Goal: Transaction & Acquisition: Register for event/course

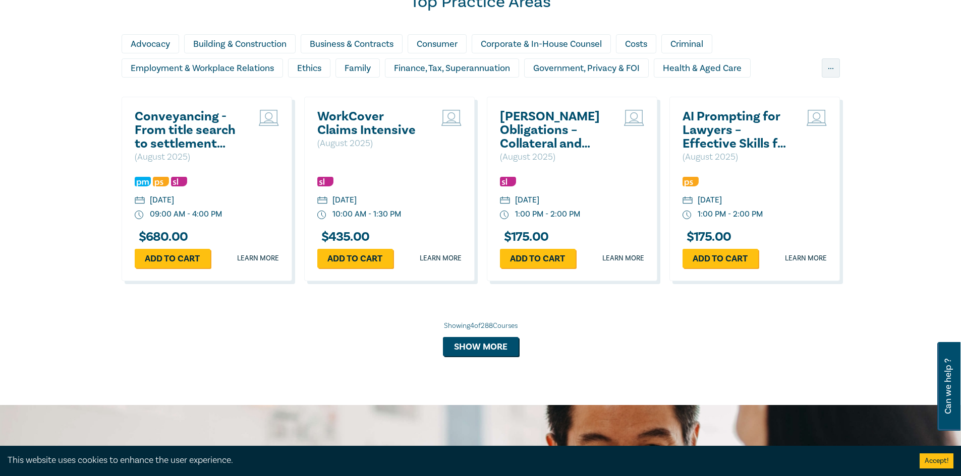
scroll to position [655, 0]
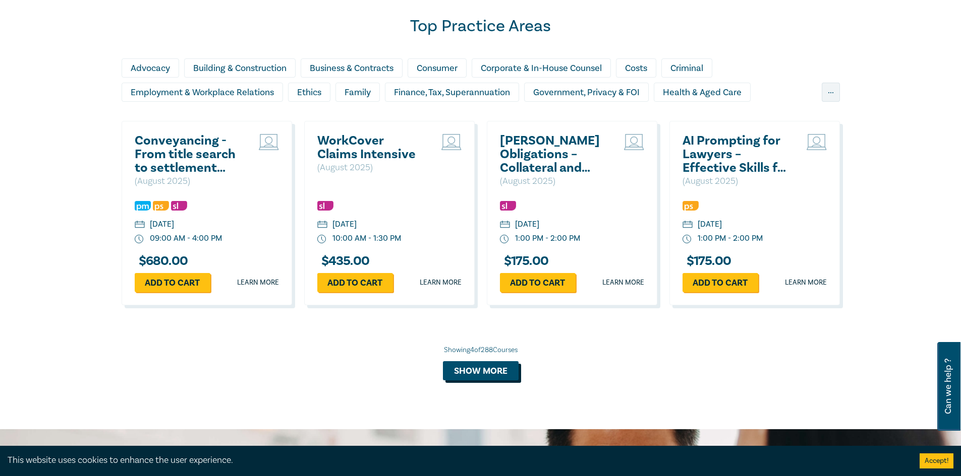
click at [482, 369] on button "Show more" at bounding box center [481, 371] width 76 height 19
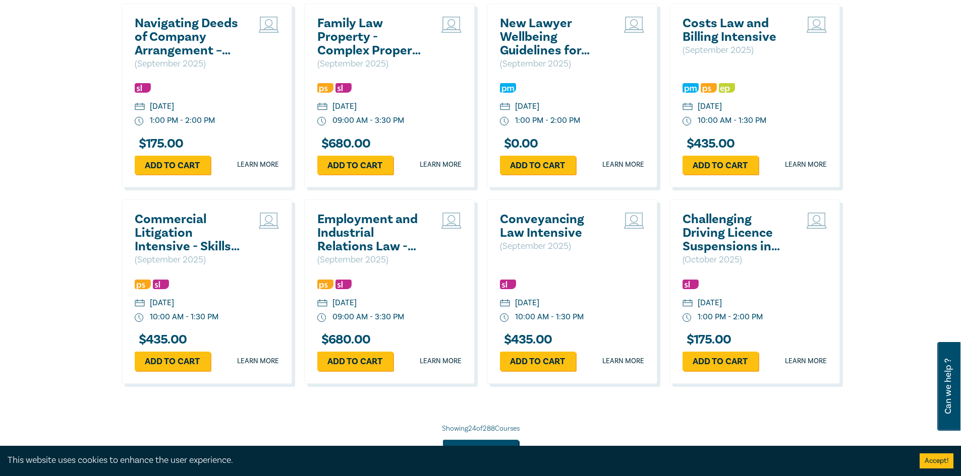
scroll to position [1563, 0]
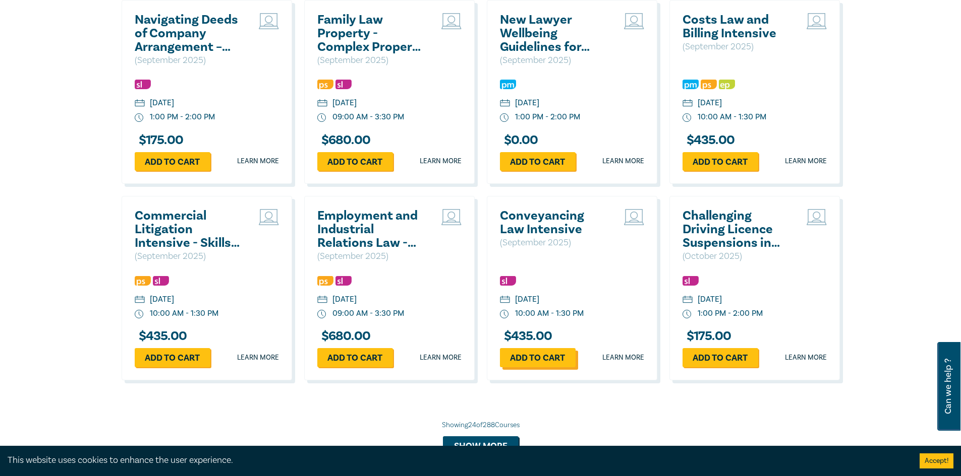
click at [545, 358] on link "Add to cart" at bounding box center [538, 357] width 76 height 19
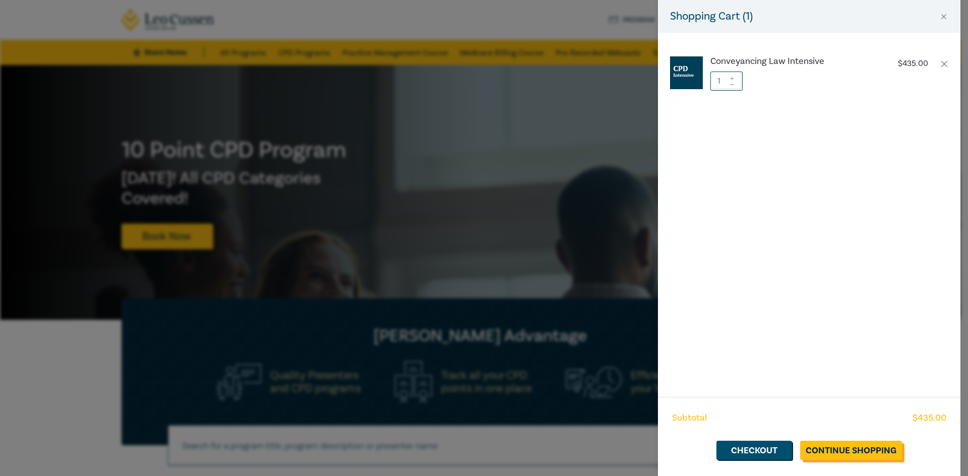
click at [863, 453] on link "Continue Shopping" at bounding box center [851, 450] width 102 height 19
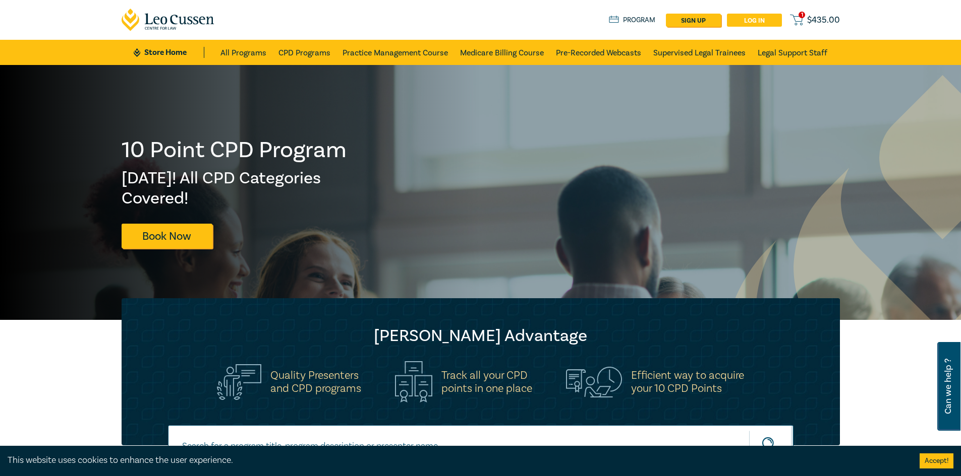
click at [743, 21] on link "Log in" at bounding box center [754, 20] width 55 height 13
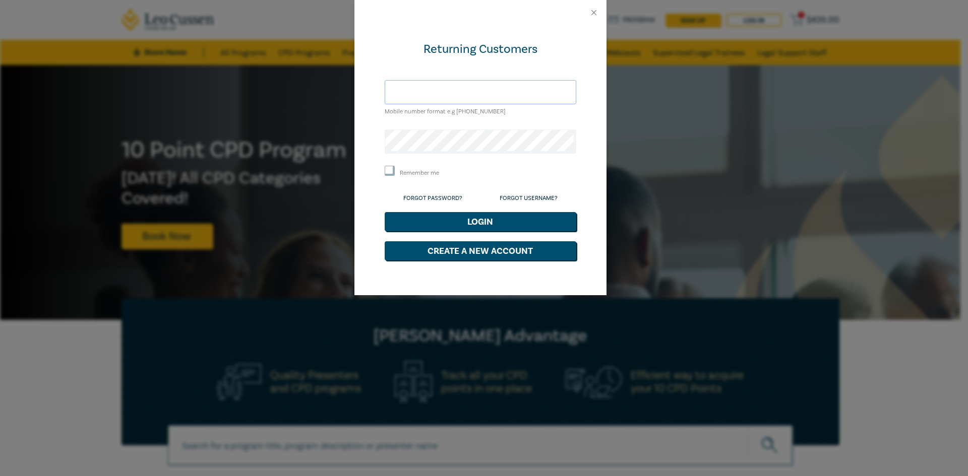
type input "joseph@tohmelawyers.com.au"
click at [394, 175] on input "Remember me" at bounding box center [390, 171] width 10 height 10
checkbox input "true"
click at [438, 215] on button "Login" at bounding box center [481, 221] width 192 height 19
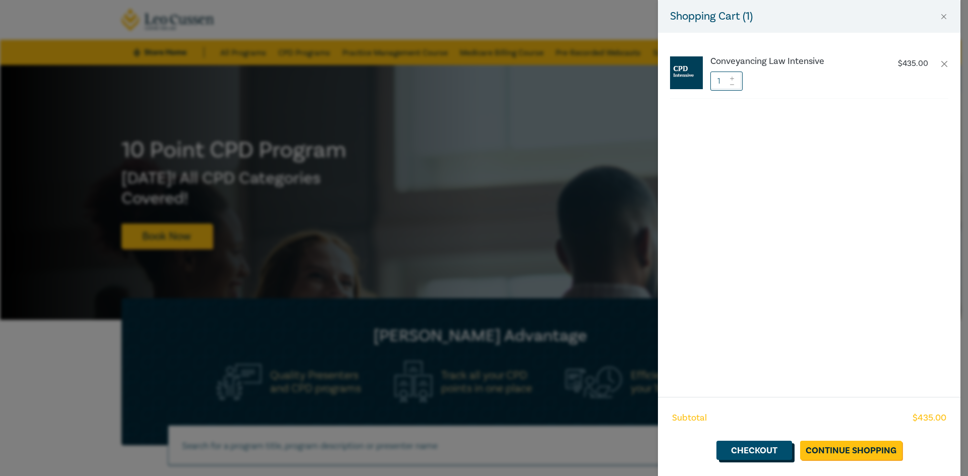
click at [765, 447] on link "Checkout" at bounding box center [754, 450] width 76 height 19
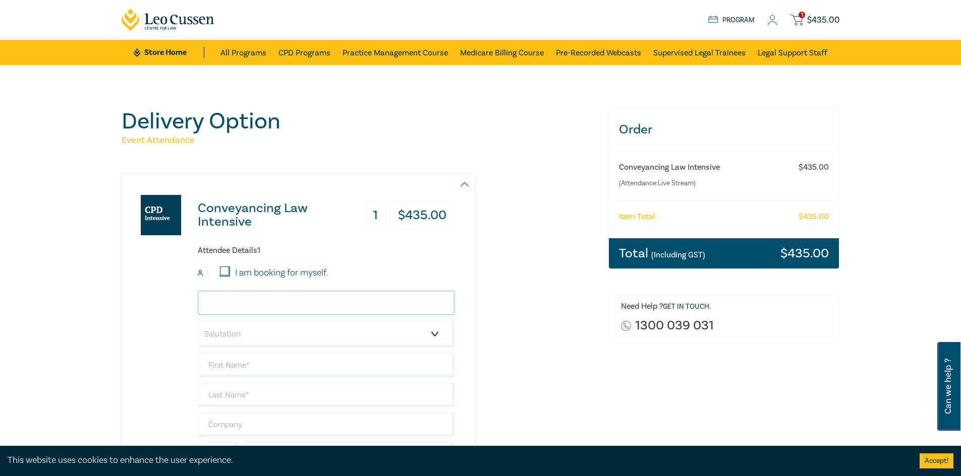
click at [224, 300] on input "email" at bounding box center [326, 303] width 257 height 24
type input "[PERSON_NAME][EMAIL_ADDRESS][DOMAIN_NAME]"
type input "[PERSON_NAME]"
type input "Tome"
type input "421064925"
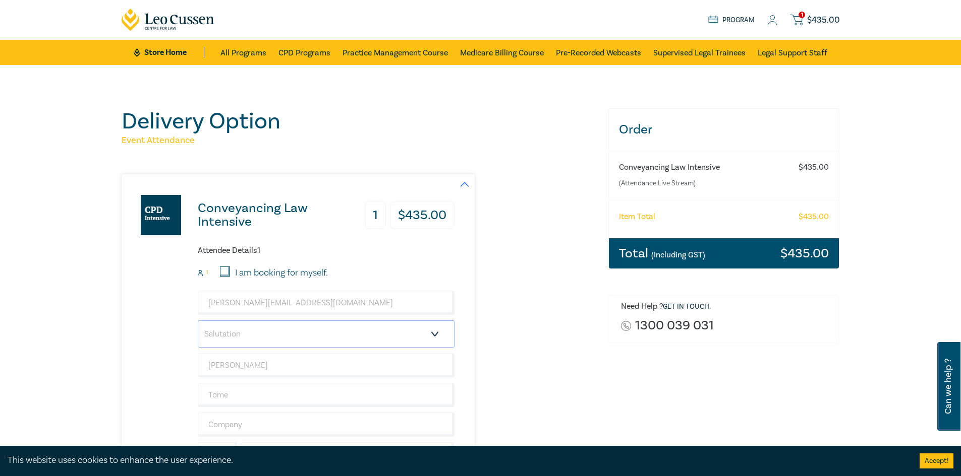
click at [288, 335] on select "Salutation Mr. Mrs. Ms. Miss Dr. Prof. Other" at bounding box center [326, 334] width 257 height 27
select select "Mrs."
click at [198, 321] on select "Salutation Mr. Mrs. Ms. Miss Dr. Prof. Other" at bounding box center [326, 334] width 257 height 27
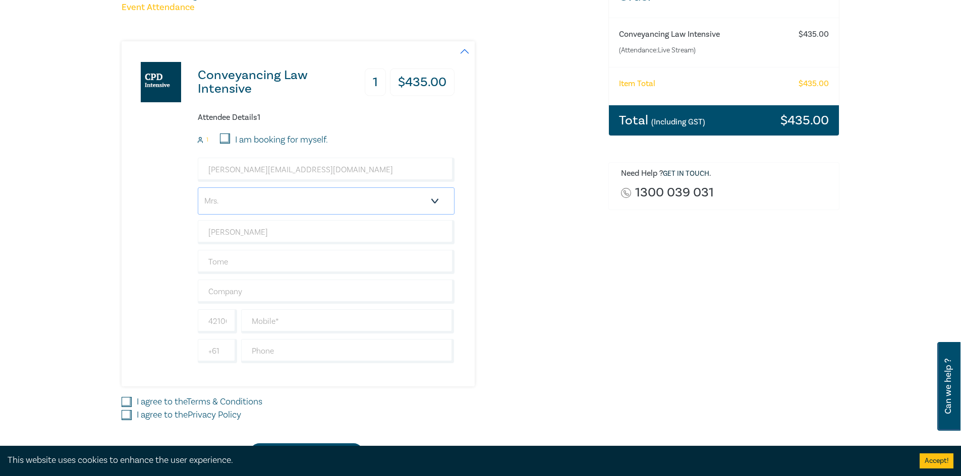
scroll to position [151, 0]
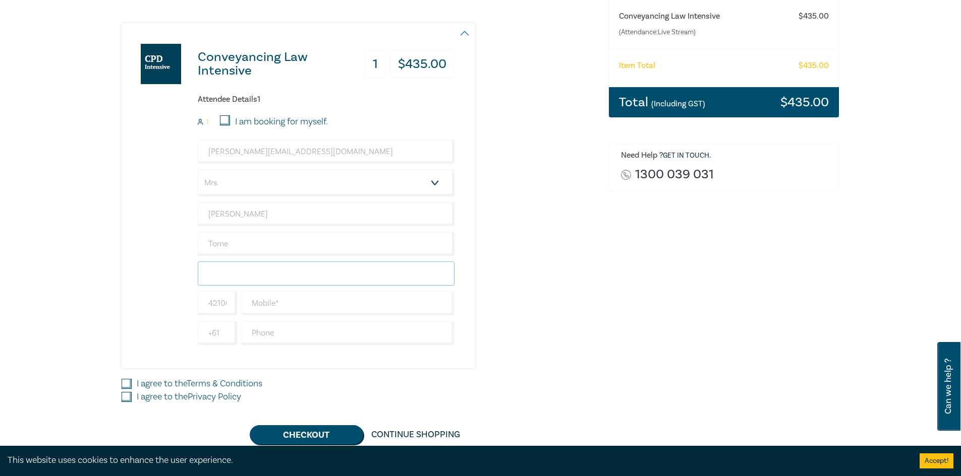
click at [269, 270] on input "text" at bounding box center [326, 274] width 257 height 24
type input "Tohme Lawyers"
type input "[GEOGRAPHIC_DATA]"
click at [213, 245] on input "Tome" at bounding box center [326, 244] width 257 height 24
click at [216, 245] on input "Tome" at bounding box center [326, 244] width 257 height 24
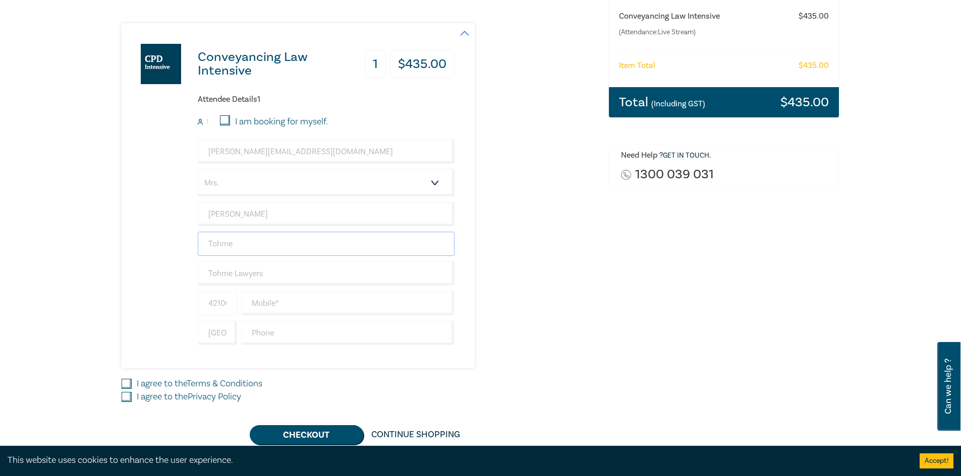
type input "Tohme"
click at [219, 304] on input "421064925" at bounding box center [217, 303] width 39 height 24
drag, startPoint x: 230, startPoint y: 303, endPoint x: 129, endPoint y: 311, distance: 101.7
click at [129, 311] on div "Conveyancing Law Intensive 1 $ 435.00 Attendee Details 1 1 I am booking for mys…" at bounding box center [288, 195] width 333 height 345
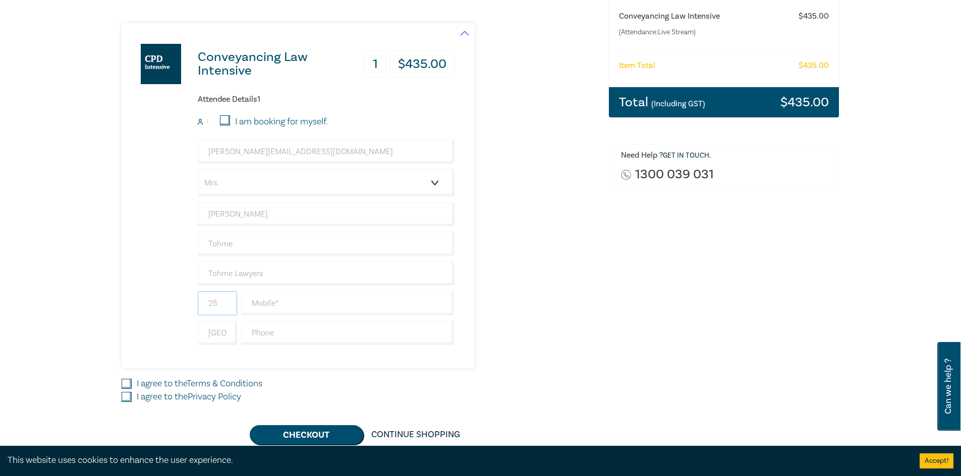
type input "5"
click at [262, 307] on input "text" at bounding box center [347, 303] width 213 height 24
type input "421064925"
click at [210, 334] on input "[GEOGRAPHIC_DATA]" at bounding box center [217, 333] width 39 height 24
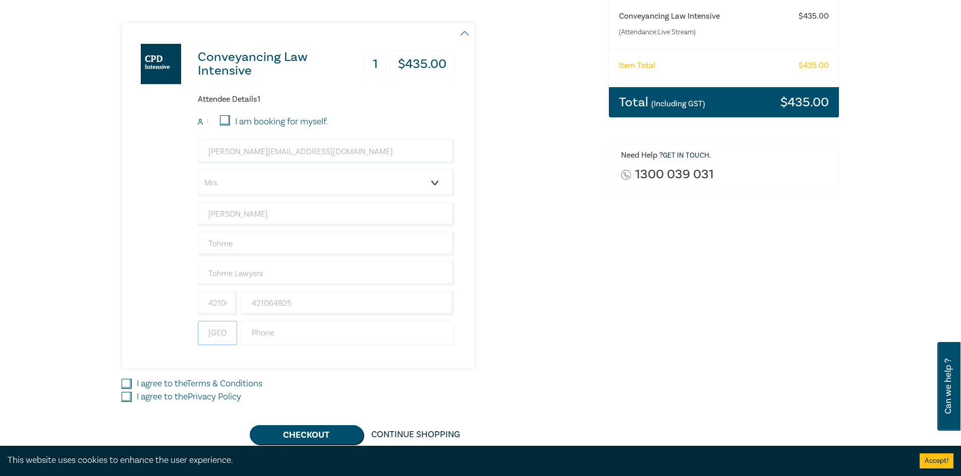
scroll to position [0, 13]
drag, startPoint x: 209, startPoint y: 335, endPoint x: 271, endPoint y: 334, distance: 62.0
click at [271, 334] on div "[GEOGRAPHIC_DATA]" at bounding box center [326, 333] width 261 height 24
click at [158, 331] on div "Conveyancing Law Intensive 1 $ 435.00 Attendee Details 1 1 I am booking for mys…" at bounding box center [288, 195] width 333 height 345
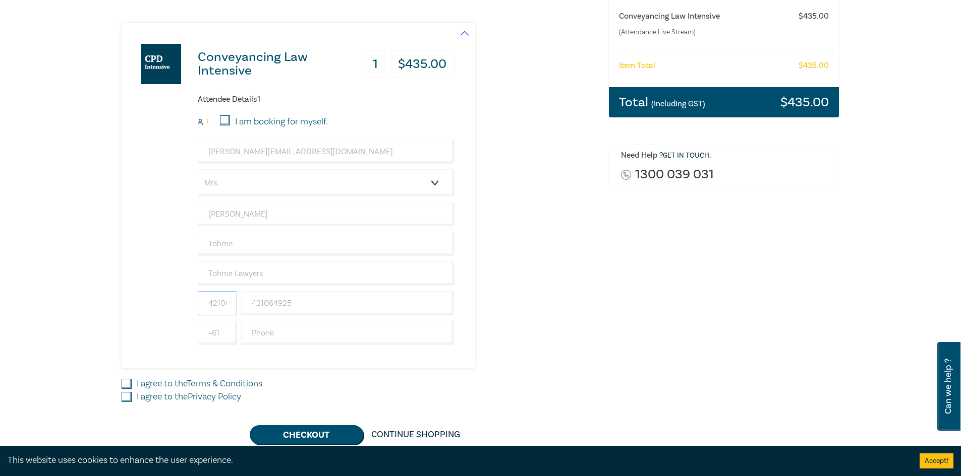
click at [218, 306] on input "421064925" at bounding box center [217, 303] width 39 height 24
click at [338, 334] on input "text" at bounding box center [347, 333] width 213 height 24
click at [157, 360] on div "Conveyancing Law Intensive 1 $ 435.00 Attendee Details 1 1 I am booking for mys…" at bounding box center [288, 195] width 333 height 345
click at [251, 216] on input "[PERSON_NAME]" at bounding box center [326, 214] width 257 height 24
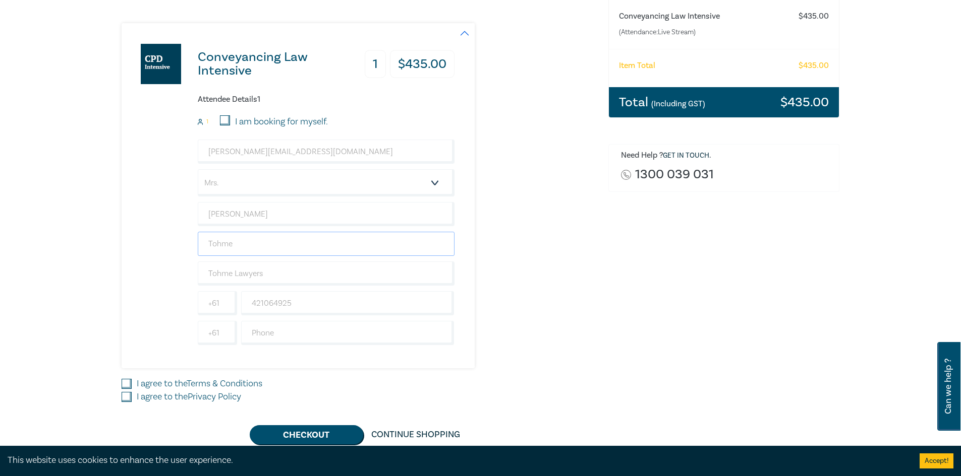
click at [232, 238] on input "Tohme" at bounding box center [326, 244] width 257 height 24
click at [166, 274] on div "Conveyancing Law Intensive 1 $ 435.00 Attendee Details 1 1 I am booking for mys…" at bounding box center [288, 195] width 333 height 345
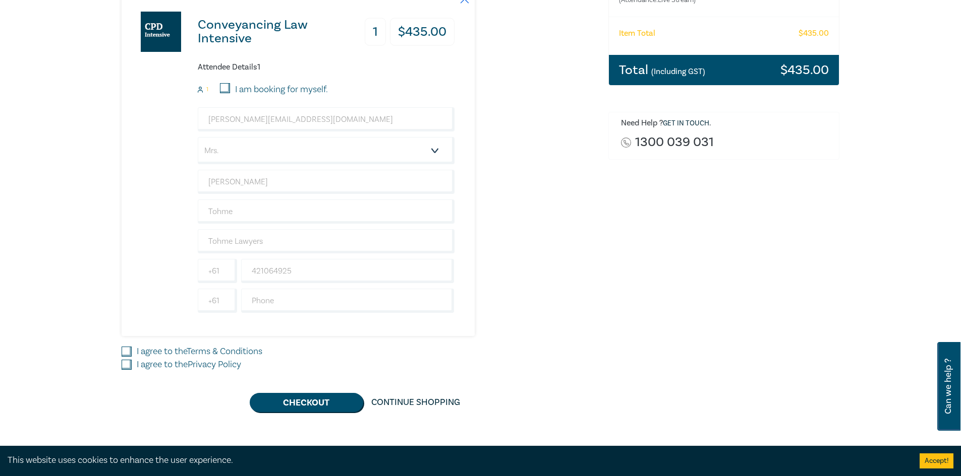
scroll to position [252, 0]
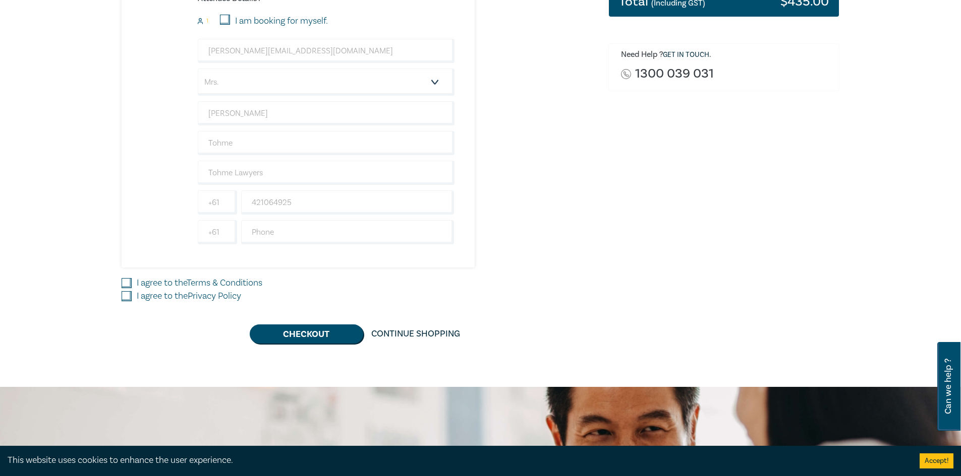
click at [128, 282] on input "I agree to the Terms & Conditions" at bounding box center [127, 283] width 10 height 10
checkbox input "true"
click at [129, 301] on input "I agree to the Privacy Policy" at bounding box center [127, 296] width 10 height 10
checkbox input "true"
click at [291, 335] on button "Checkout" at bounding box center [306, 334] width 113 height 19
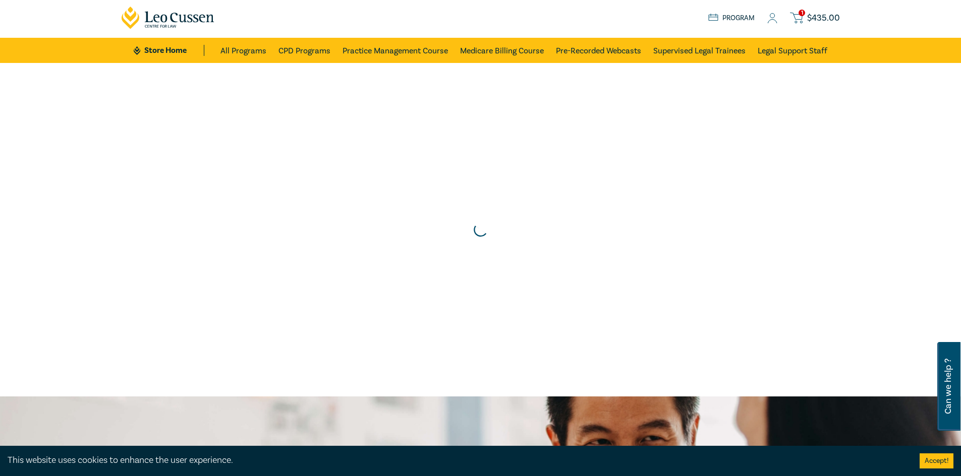
scroll to position [0, 0]
